Goal: Transaction & Acquisition: Download file/media

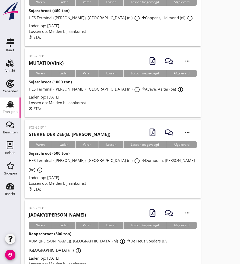
scroll to position [464, 0]
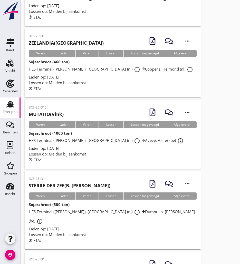
drag, startPoint x: 62, startPoint y: 95, endPoint x: 58, endPoint y: 96, distance: 3.9
click at [62, 111] on h2 "MUTATIO (Vink)" at bounding box center [46, 114] width 35 height 7
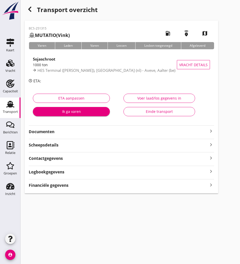
click at [55, 132] on strong "Documenten" at bounding box center [118, 132] width 179 height 6
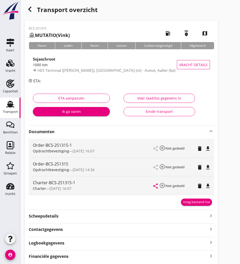
click at [210, 187] on icon "file_download" at bounding box center [208, 186] width 6 height 6
click at [31, 11] on use "button" at bounding box center [29, 9] width 3 height 5
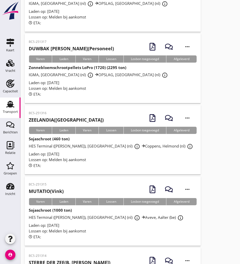
scroll to position [361, 0]
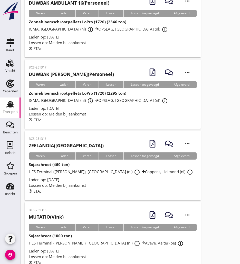
drag, startPoint x: 45, startPoint y: 122, endPoint x: 26, endPoint y: 124, distance: 19.4
click at [45, 137] on p "BCS-251316" at bounding box center [66, 139] width 75 height 5
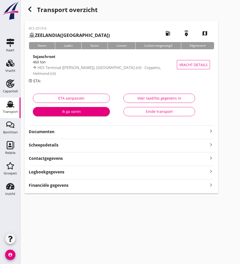
click at [60, 130] on strong "Documenten" at bounding box center [118, 132] width 179 height 6
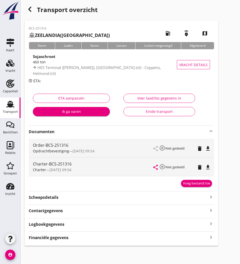
click at [209, 170] on icon "file_download" at bounding box center [208, 167] width 6 height 6
click at [33, 9] on icon "button" at bounding box center [30, 9] width 6 height 6
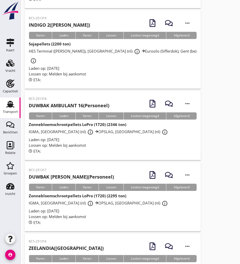
scroll to position [181, 0]
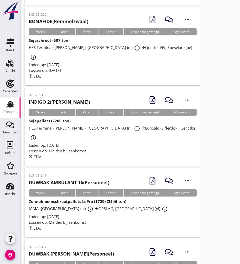
drag, startPoint x: 73, startPoint y: 90, endPoint x: 62, endPoint y: 91, distance: 11.4
click at [73, 99] on h2 "INDIGO 2 ([PERSON_NAME])" at bounding box center [59, 102] width 61 height 7
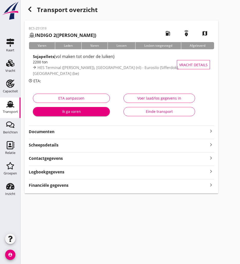
click at [56, 131] on strong "Documenten" at bounding box center [118, 132] width 179 height 6
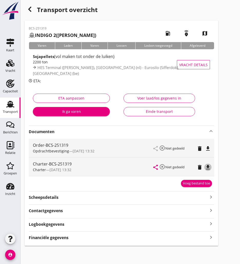
click at [209, 168] on icon "file_download" at bounding box center [208, 167] width 6 height 6
click at [31, 9] on icon "button" at bounding box center [30, 9] width 6 height 6
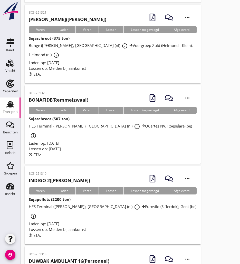
scroll to position [77, 0]
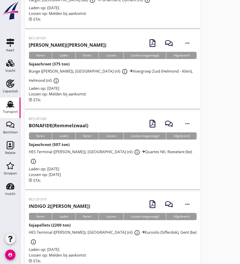
click at [54, 122] on h2 "BONAFIDE (Remmelzwaal)" at bounding box center [59, 125] width 60 height 7
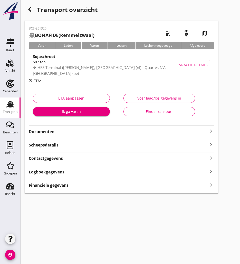
click at [51, 131] on strong "Documenten" at bounding box center [118, 132] width 179 height 6
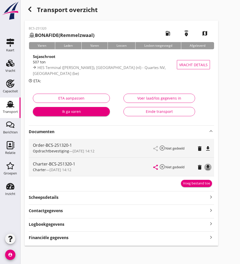
drag, startPoint x: 208, startPoint y: 168, endPoint x: 134, endPoint y: 152, distance: 76.0
click at [208, 168] on icon "file_download" at bounding box center [208, 167] width 6 height 6
click at [32, 7] on icon "button" at bounding box center [30, 9] width 6 height 6
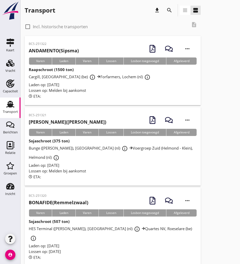
drag, startPoint x: 50, startPoint y: 119, endPoint x: 13, endPoint y: 112, distance: 37.6
click at [50, 119] on h2 "[PERSON_NAME] ([PERSON_NAME])" at bounding box center [68, 122] width 78 height 7
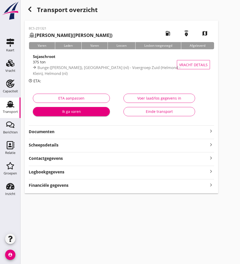
click at [58, 130] on strong "Documenten" at bounding box center [118, 132] width 179 height 6
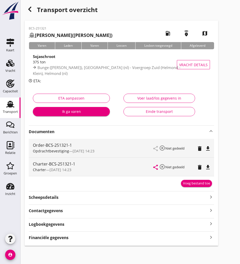
click at [207, 165] on icon "file_download" at bounding box center [208, 167] width 6 height 6
click at [30, 11] on use "button" at bounding box center [29, 9] width 3 height 5
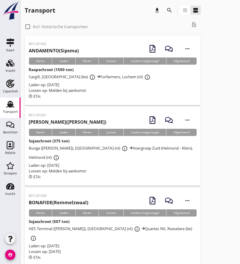
click at [60, 45] on p "BCS-251322" at bounding box center [54, 44] width 50 height 5
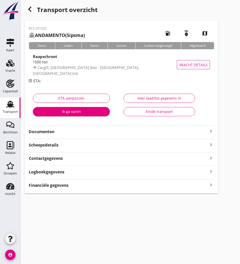
click at [56, 135] on div "BCS-251322 ANDAMENTO (Sipsma) local_gas_station emergency_share map Varen Laden…" at bounding box center [122, 107] width 194 height 173
click at [58, 132] on strong "Documenten" at bounding box center [118, 132] width 179 height 6
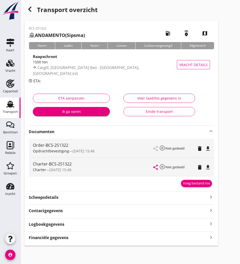
click at [210, 169] on icon "file_download" at bounding box center [208, 167] width 6 height 6
drag, startPoint x: 10, startPoint y: 105, endPoint x: 1, endPoint y: 101, distance: 10.2
click at [10, 105] on use at bounding box center [10, 104] width 8 height 7
